Goal: Browse casually

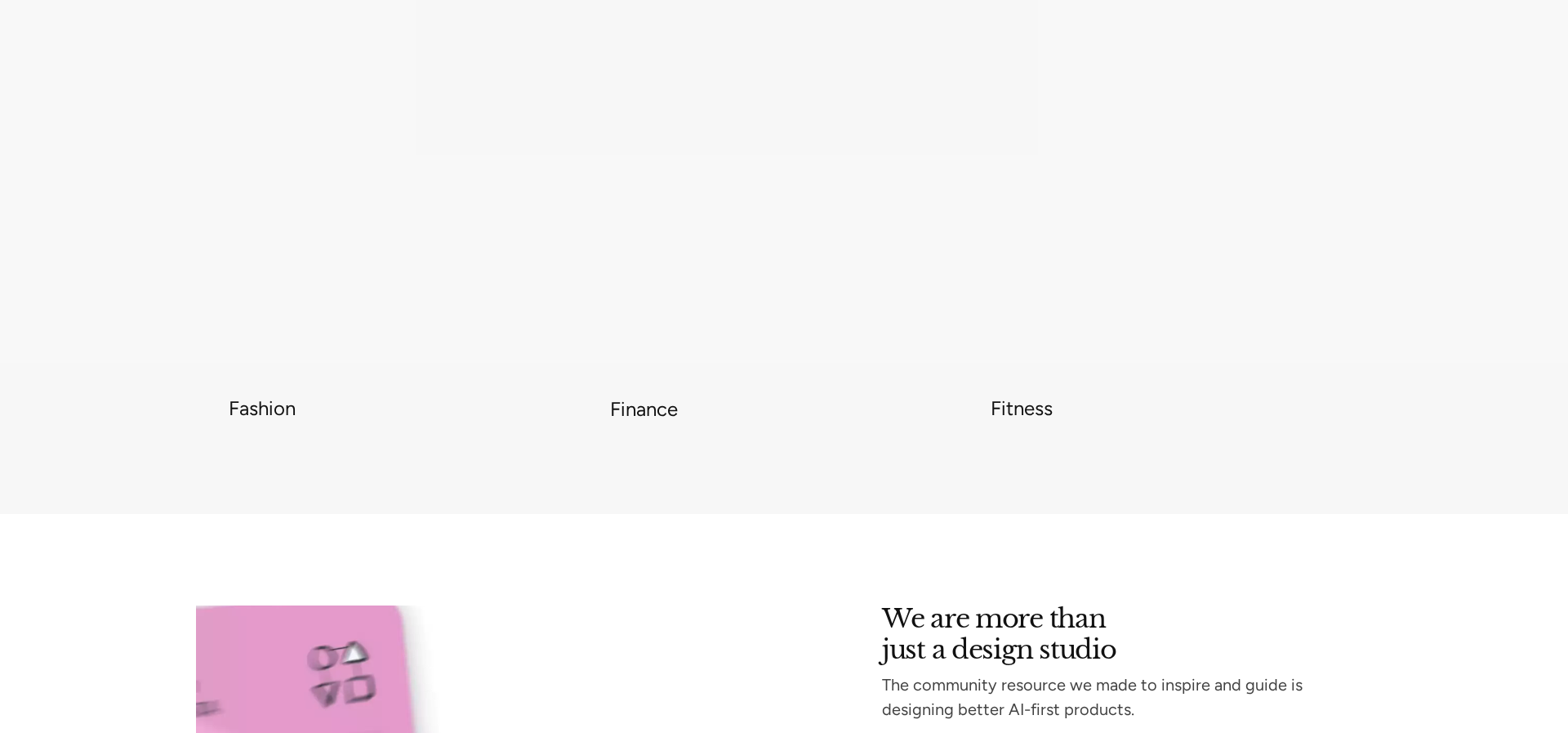
scroll to position [6487, 0]
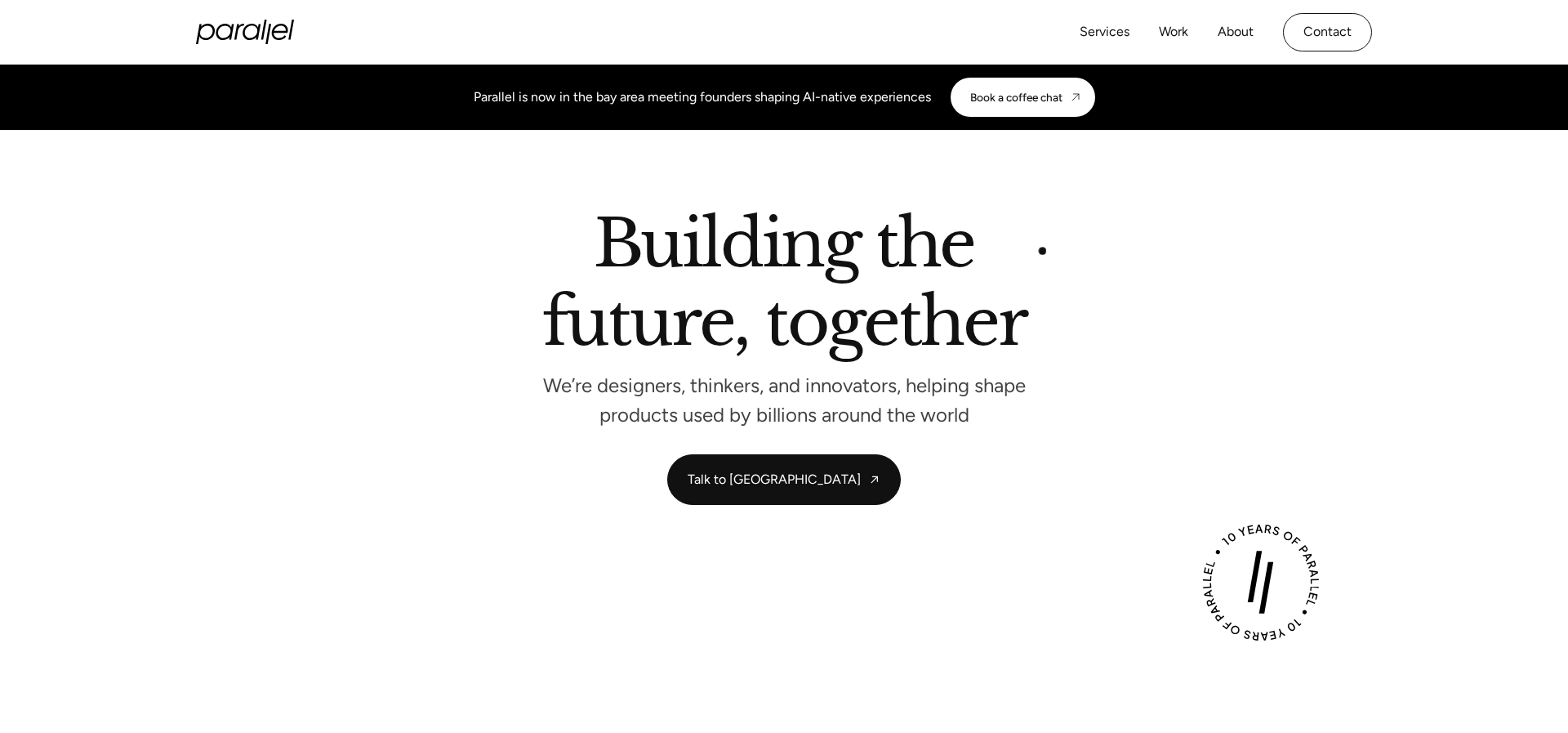
drag, startPoint x: 969, startPoint y: 242, endPoint x: 1043, endPoint y: 247, distance: 74.2
click at [1044, 250] on div "Building the future, together We’re designers, thinkers, and innovators, helpin…" at bounding box center [784, 316] width 1111 height 210
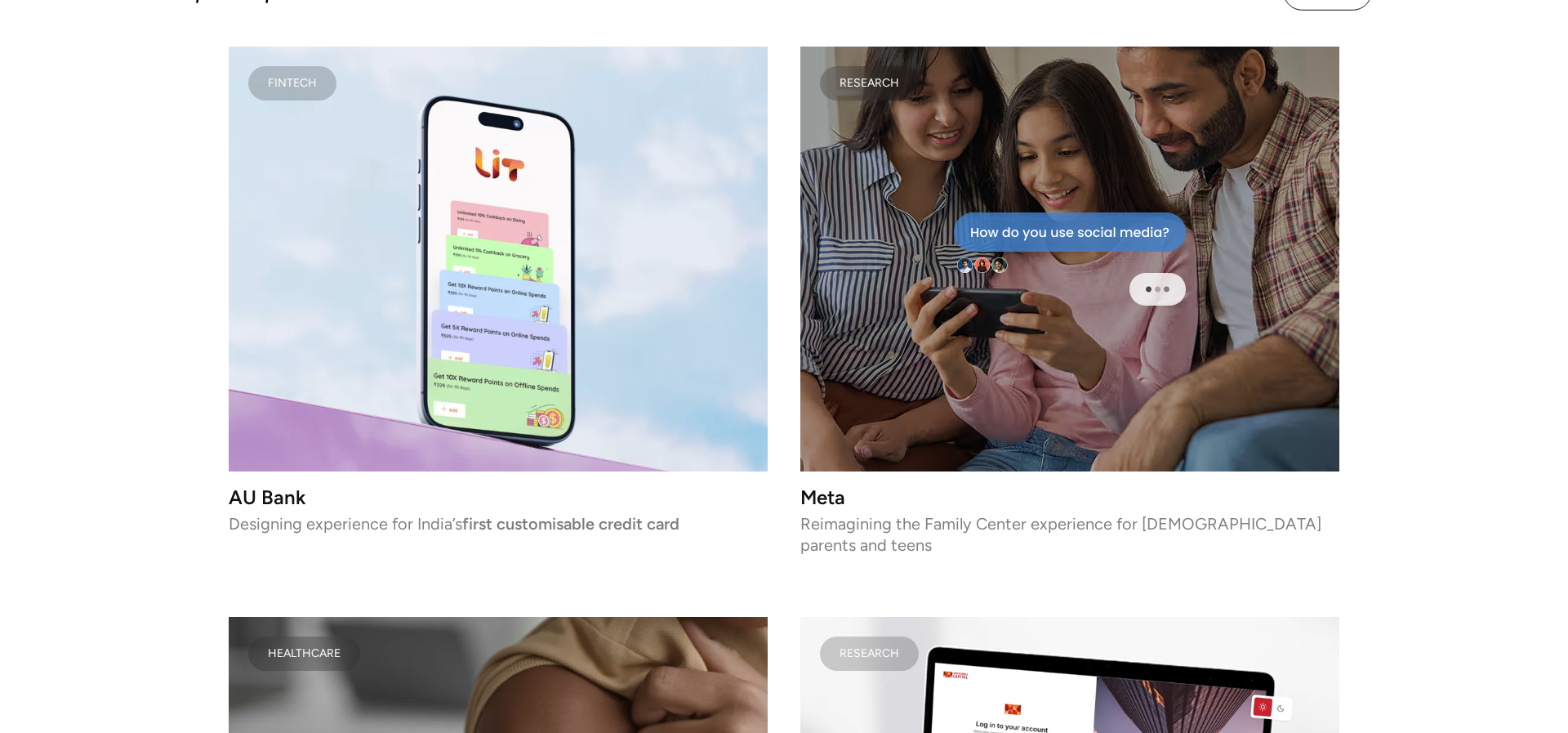
scroll to position [2376, 0]
